Goal: Transaction & Acquisition: Purchase product/service

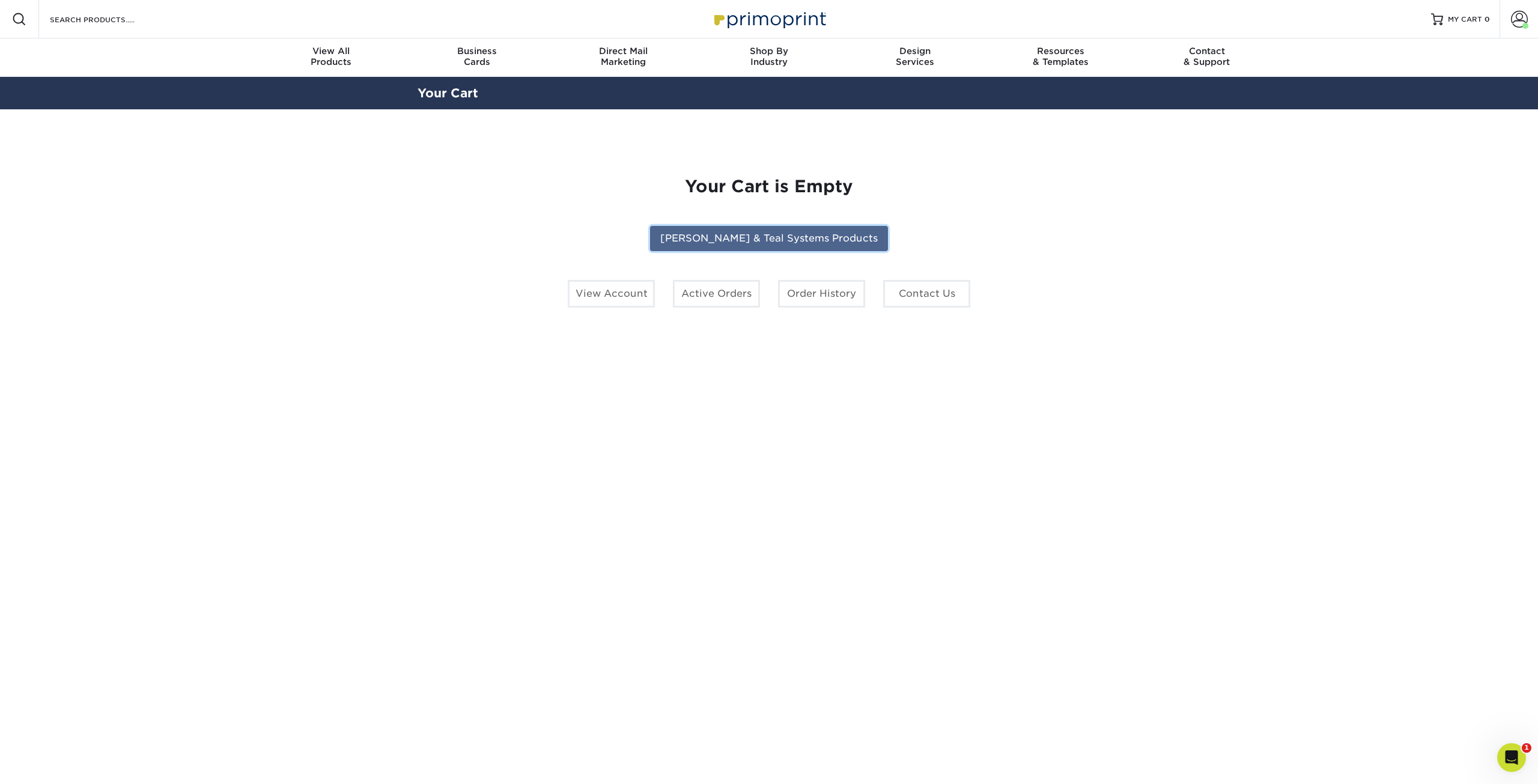
click at [718, 238] on link "[PERSON_NAME] & Teal Systems Products" at bounding box center [769, 238] width 238 height 26
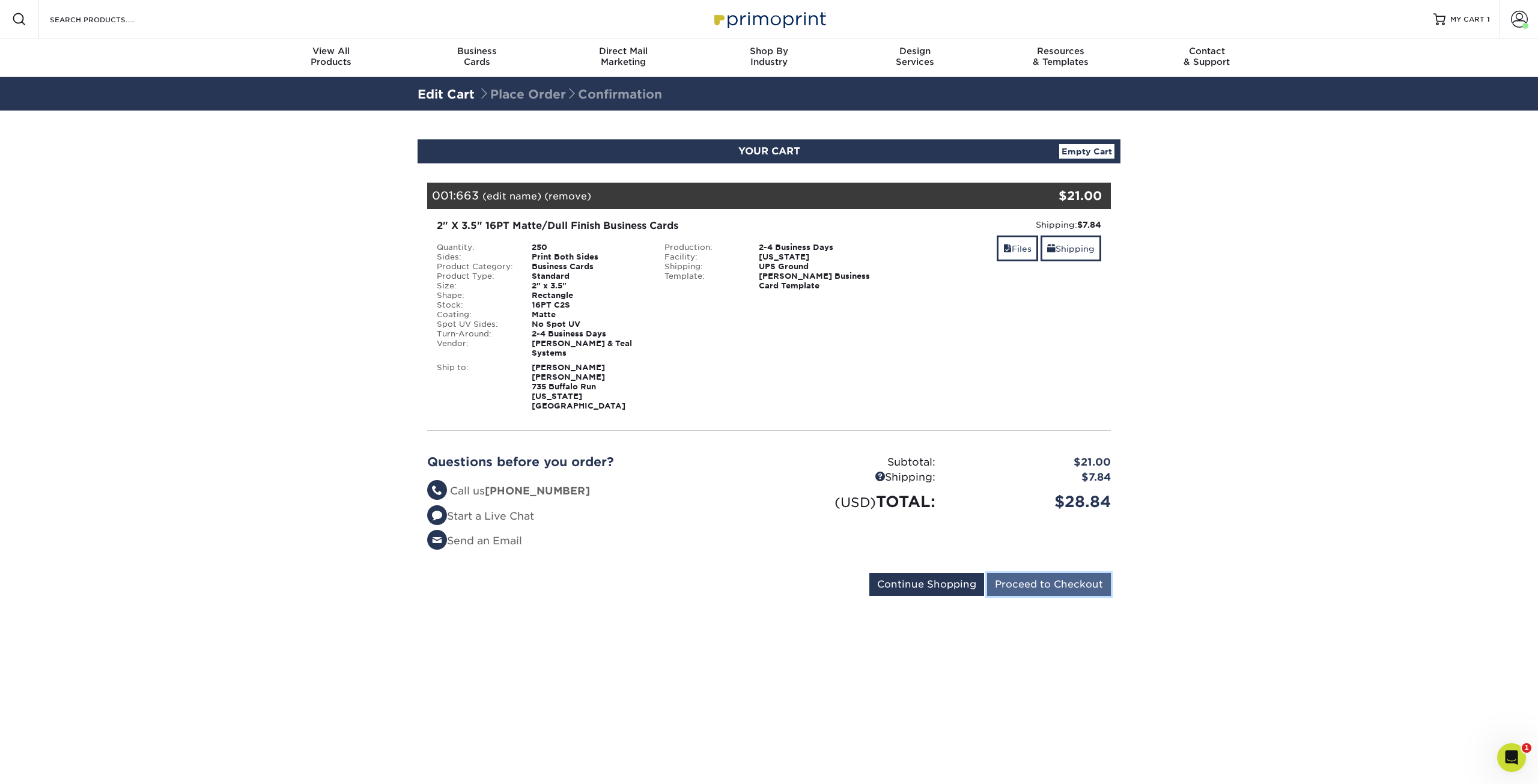
click at [1037, 573] on input "Proceed to Checkout" at bounding box center [1049, 584] width 123 height 23
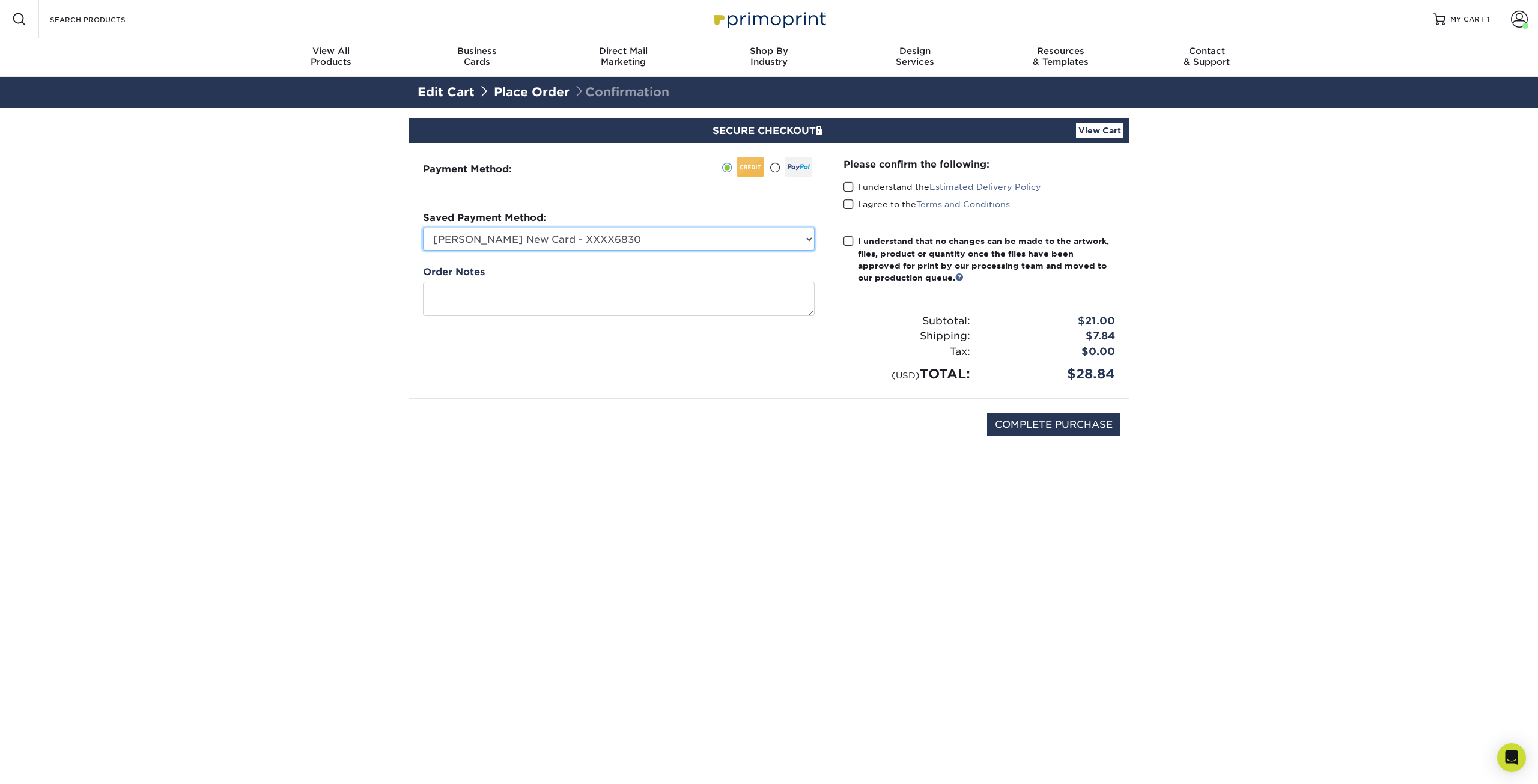
click at [623, 244] on select "[PERSON_NAME] New Card - XXXX6830 [PERSON_NAME] - XXXX8617 Visa - XXXX6830 Visa…" at bounding box center [619, 238] width 392 height 23
select select "74922"
click at [423, 227] on select "[PERSON_NAME] New Card - XXXX6830 [PERSON_NAME] - XXXX8617 Visa - XXXX6830 Visa…" at bounding box center [619, 238] width 392 height 23
click at [530, 299] on textarea at bounding box center [619, 299] width 392 height 34
click at [852, 189] on span at bounding box center [849, 187] width 10 height 12
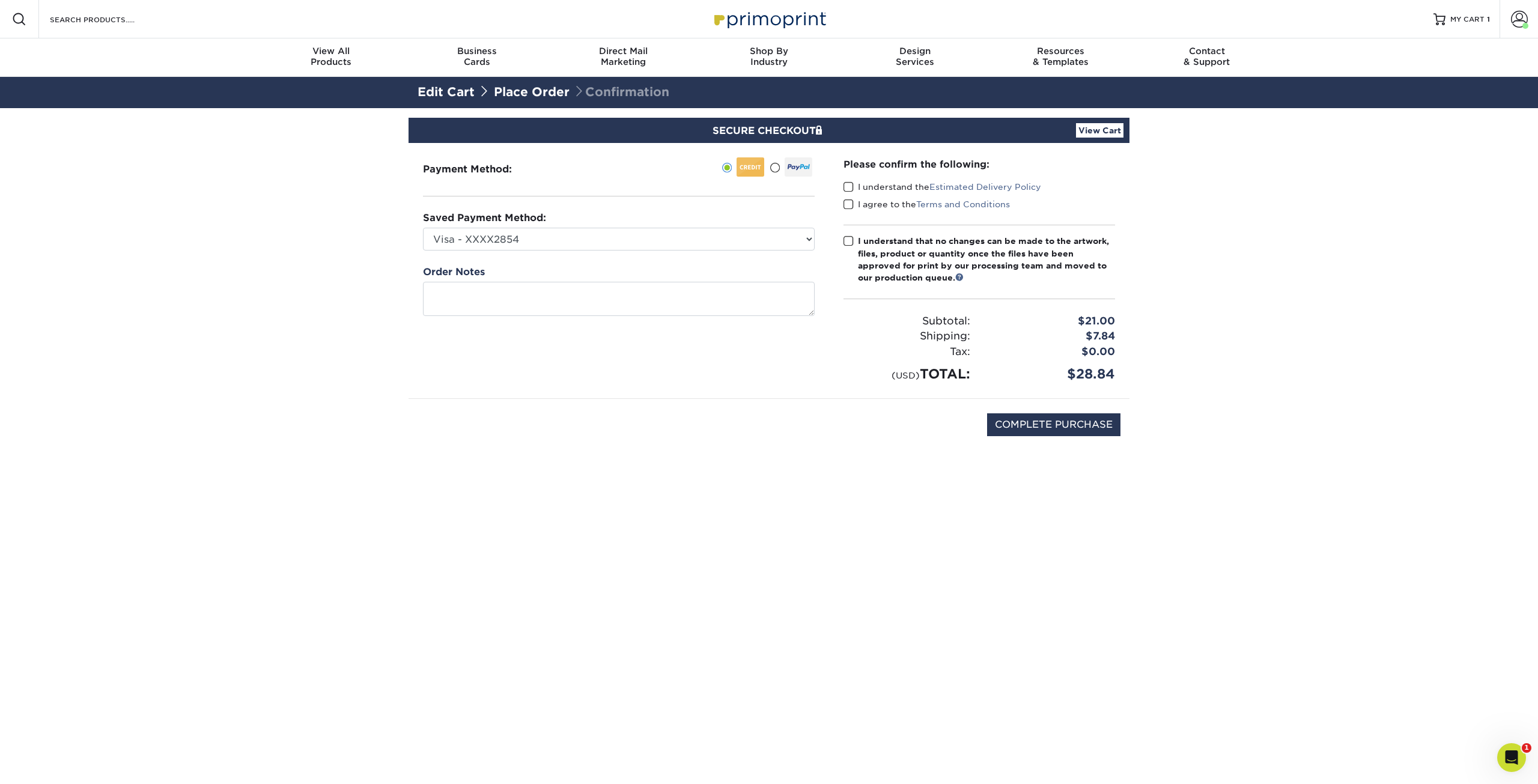
click at [0, 0] on input "I understand the Estimated Delivery Policy" at bounding box center [0, 0] width 0 height 0
click at [849, 205] on span at bounding box center [849, 204] width 10 height 12
click at [0, 0] on input "I agree to the Terms and Conditions" at bounding box center [0, 0] width 0 height 0
click at [852, 241] on span at bounding box center [849, 241] width 10 height 12
click at [0, 0] on input "I understand that no changes can be made to the artwork, files, product or quan…" at bounding box center [0, 0] width 0 height 0
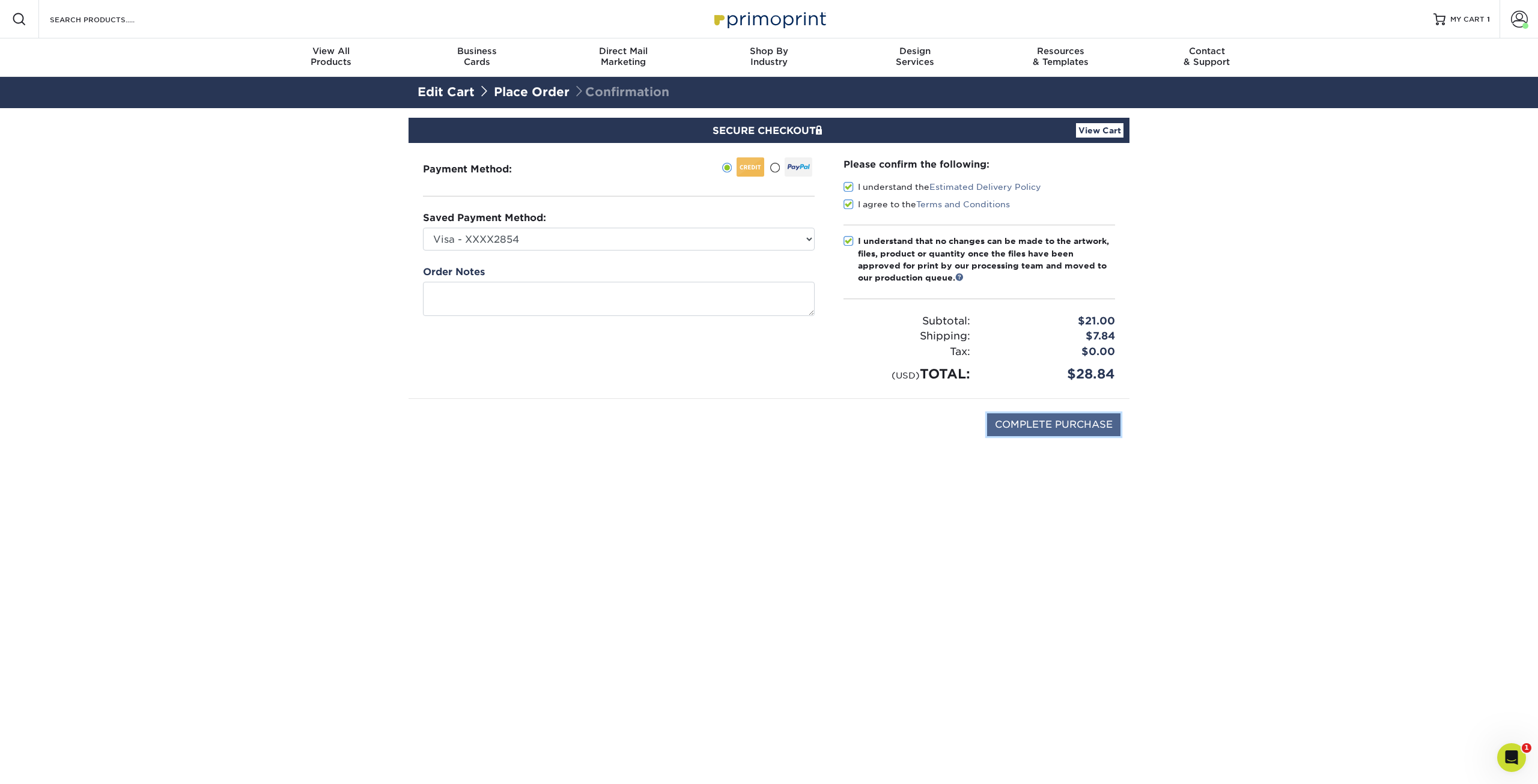
click at [1029, 422] on input "COMPLETE PURCHASE" at bounding box center [1054, 424] width 134 height 23
type input "PROCESSING, PLEASE WAIT..."
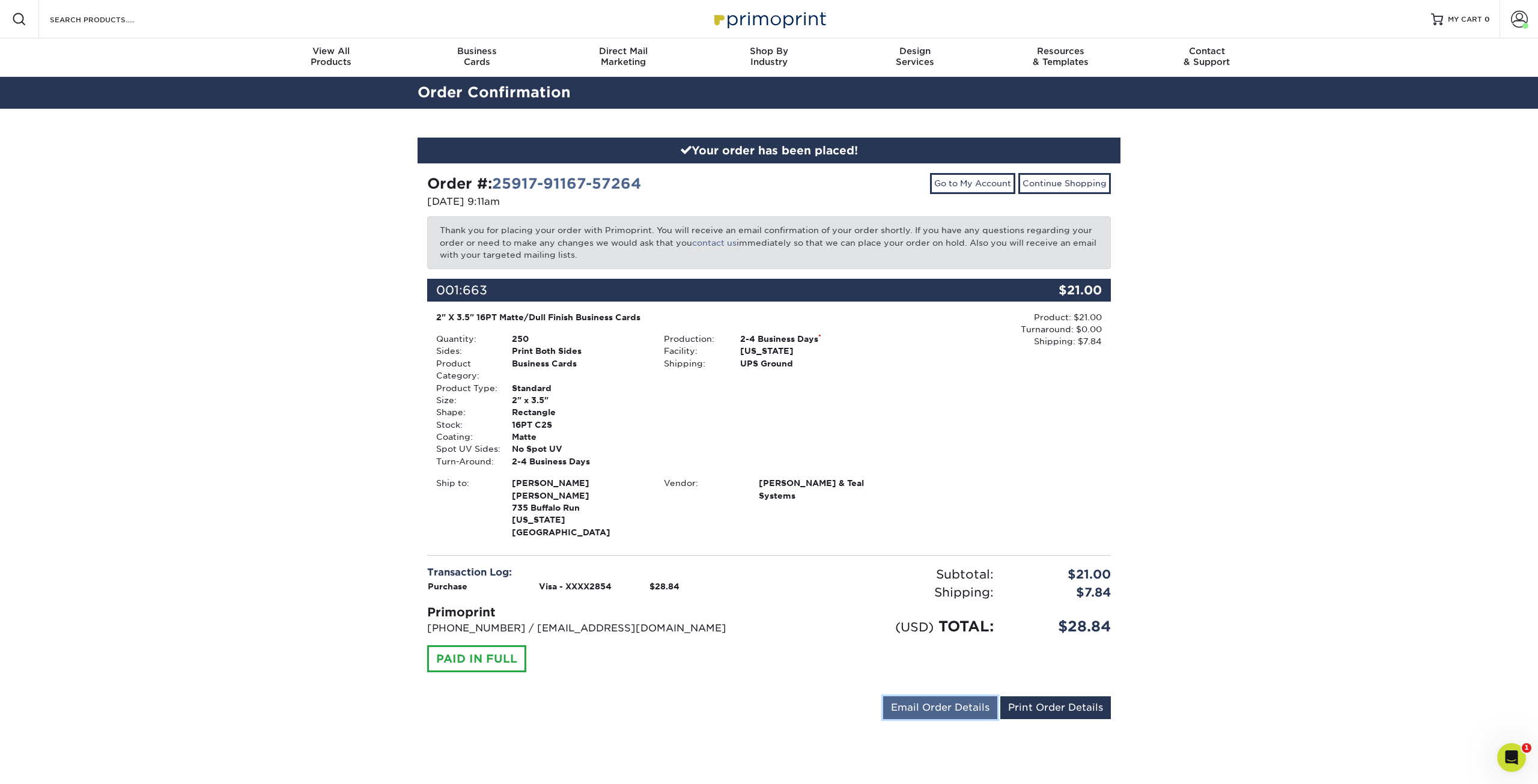
click at [954, 699] on link "Email Order Details" at bounding box center [940, 707] width 114 height 23
click at [979, 698] on button "Send" at bounding box center [981, 708] width 33 height 22
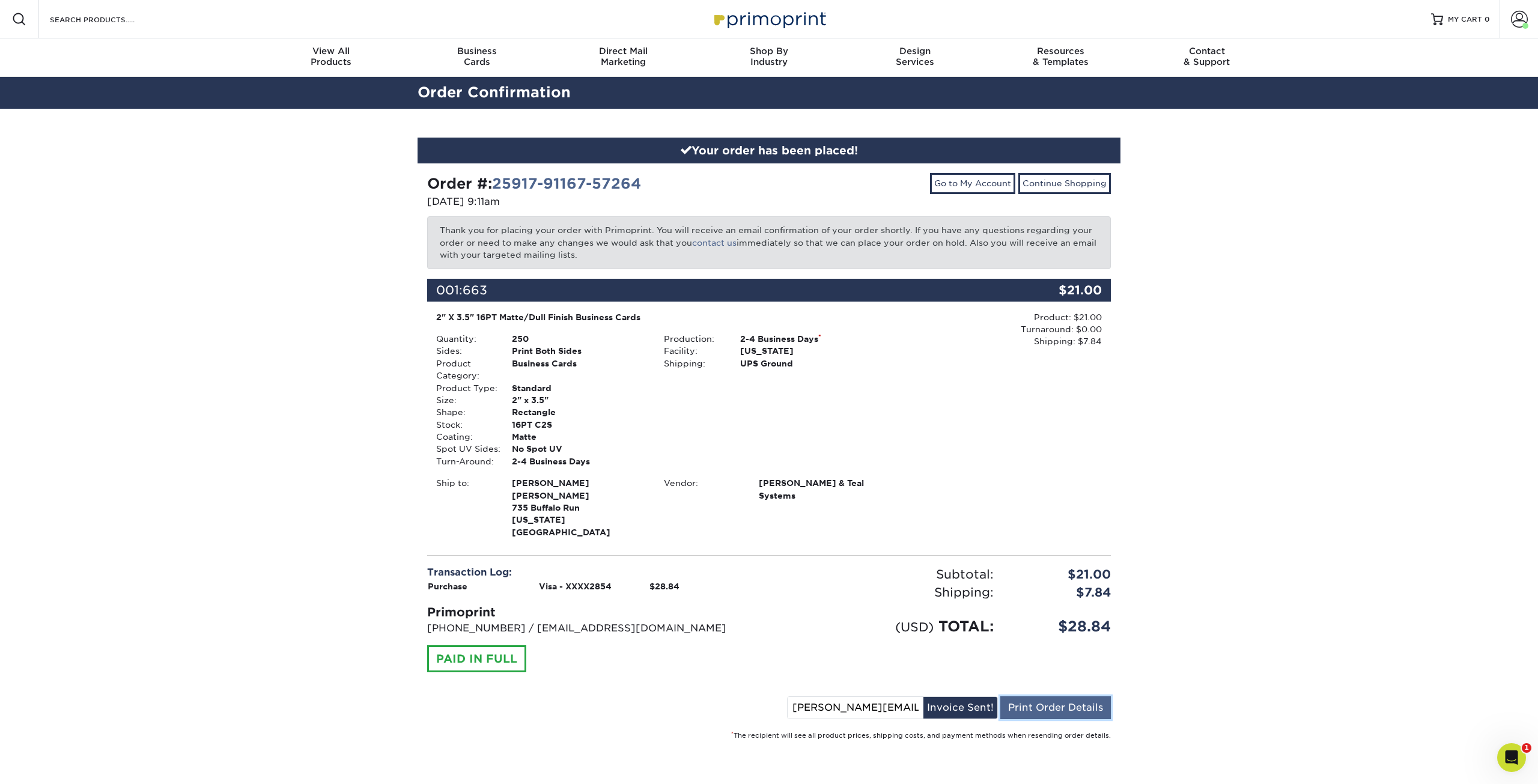
click at [1048, 696] on link "Print Order Details" at bounding box center [1056, 707] width 110 height 23
